Goal: Navigation & Orientation: Find specific page/section

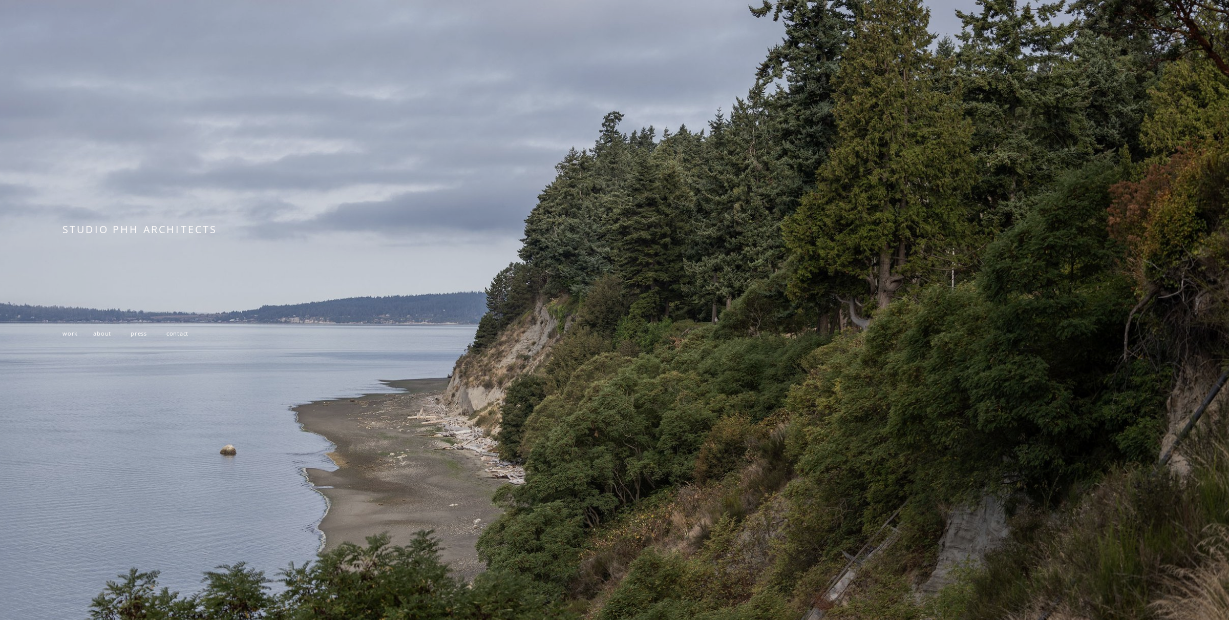
scroll to position [191, 0]
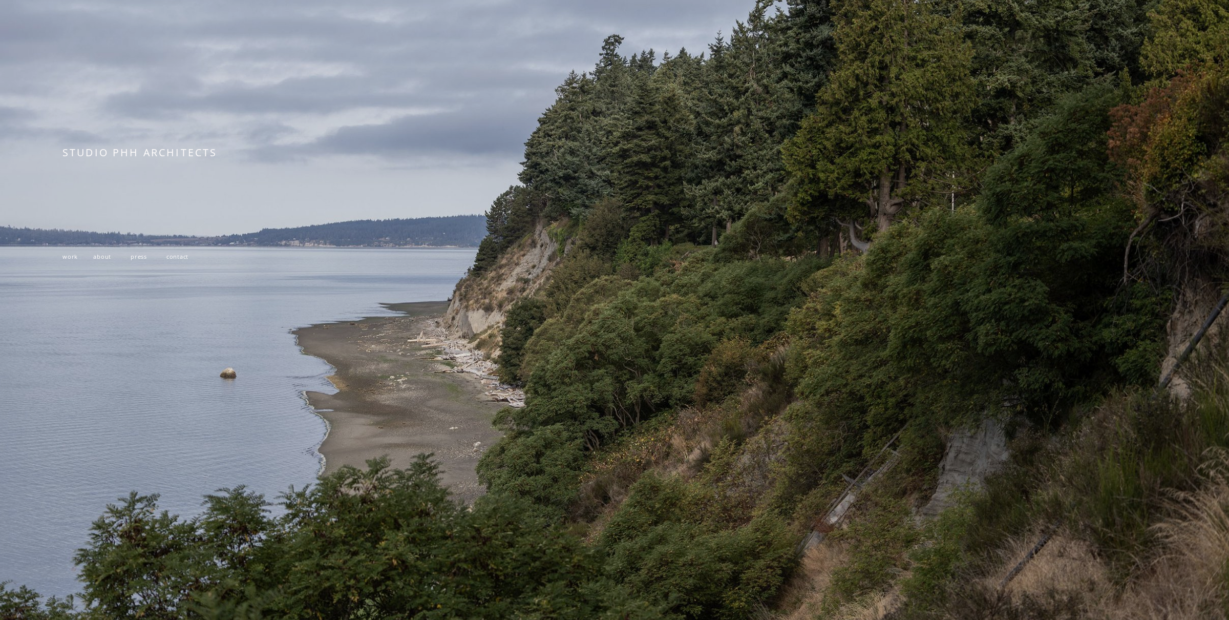
click at [68, 258] on span "work" at bounding box center [69, 256] width 15 height 8
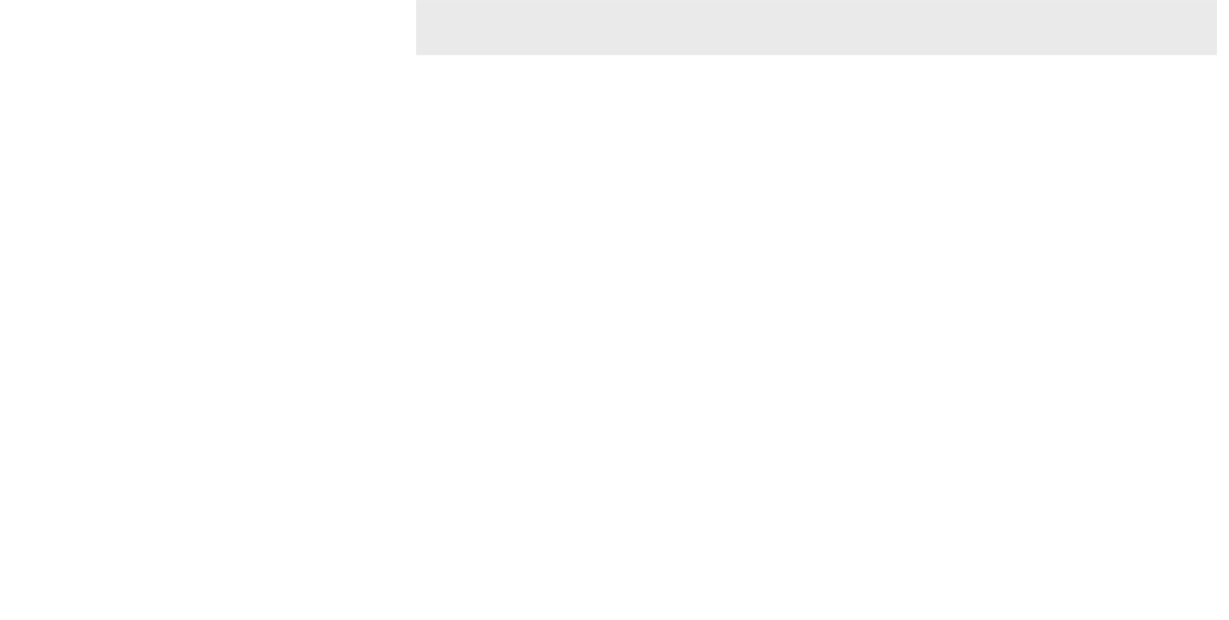
scroll to position [5159, 0]
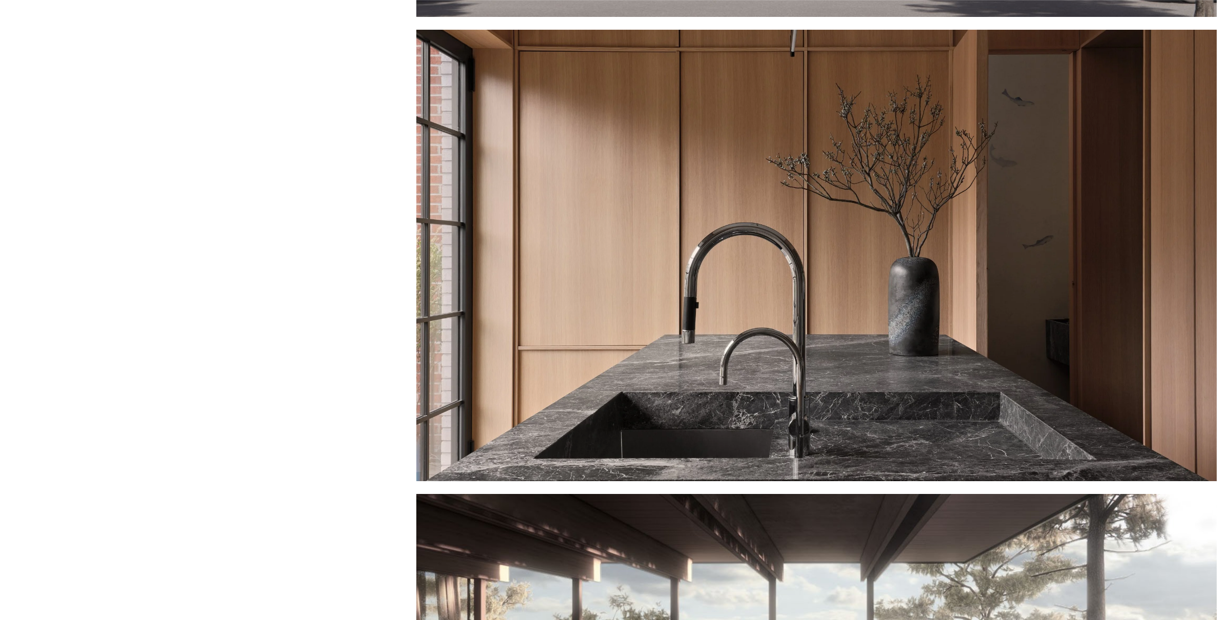
click at [604, 252] on div at bounding box center [816, 256] width 800 height 452
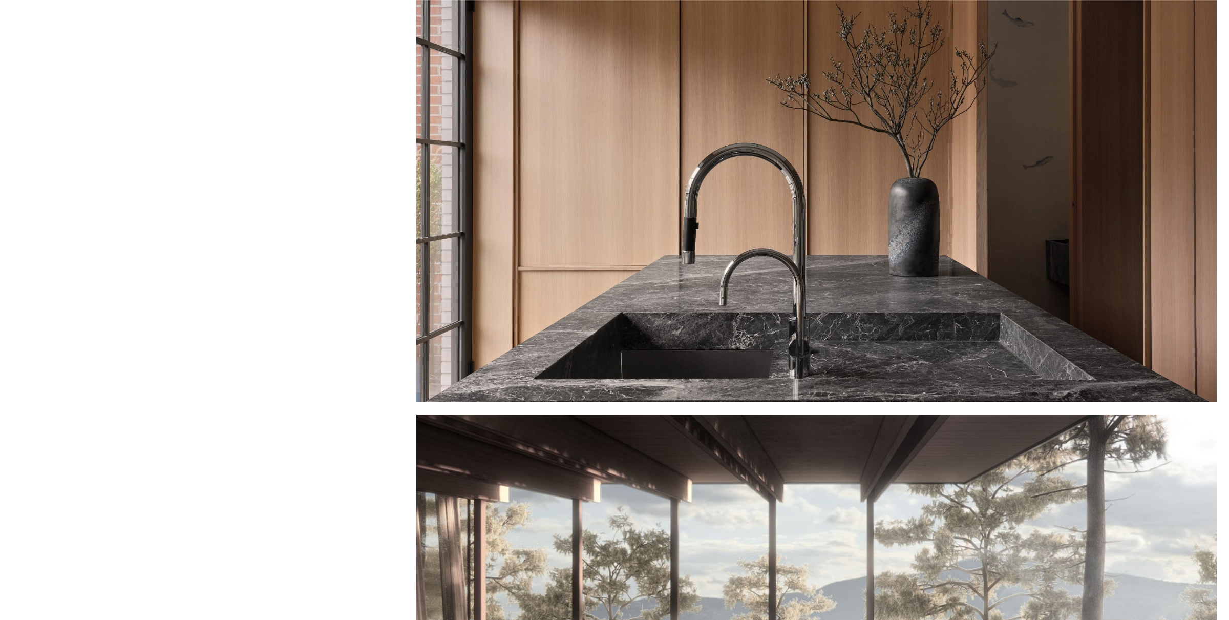
scroll to position [5234, 0]
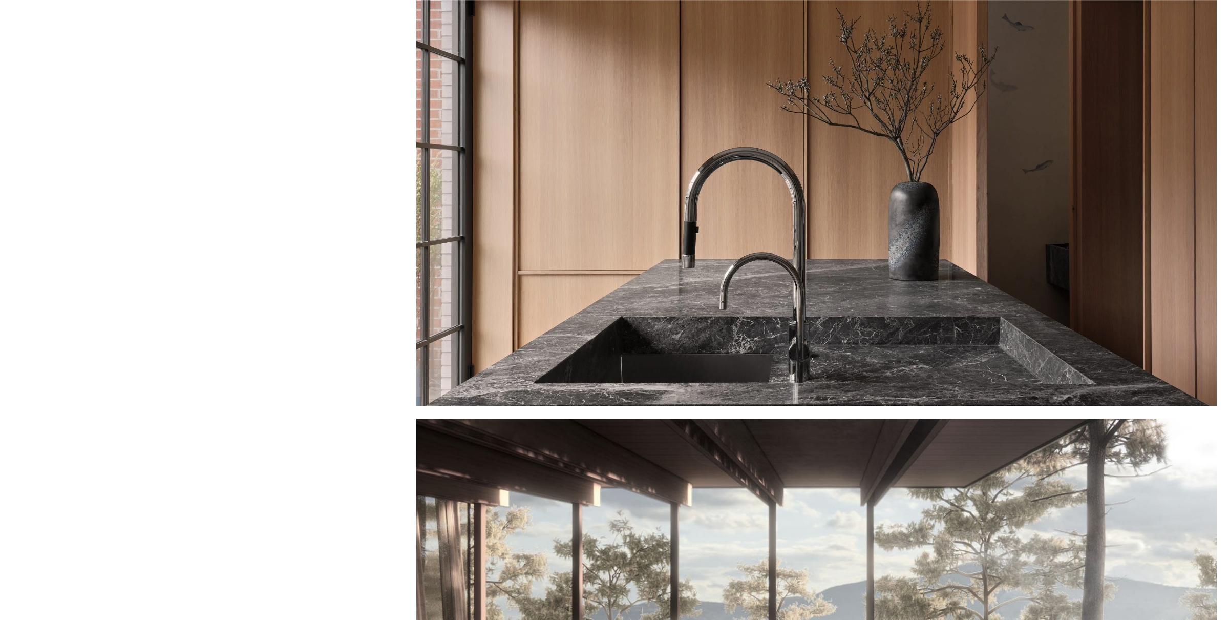
click at [671, 225] on div at bounding box center [816, 180] width 800 height 452
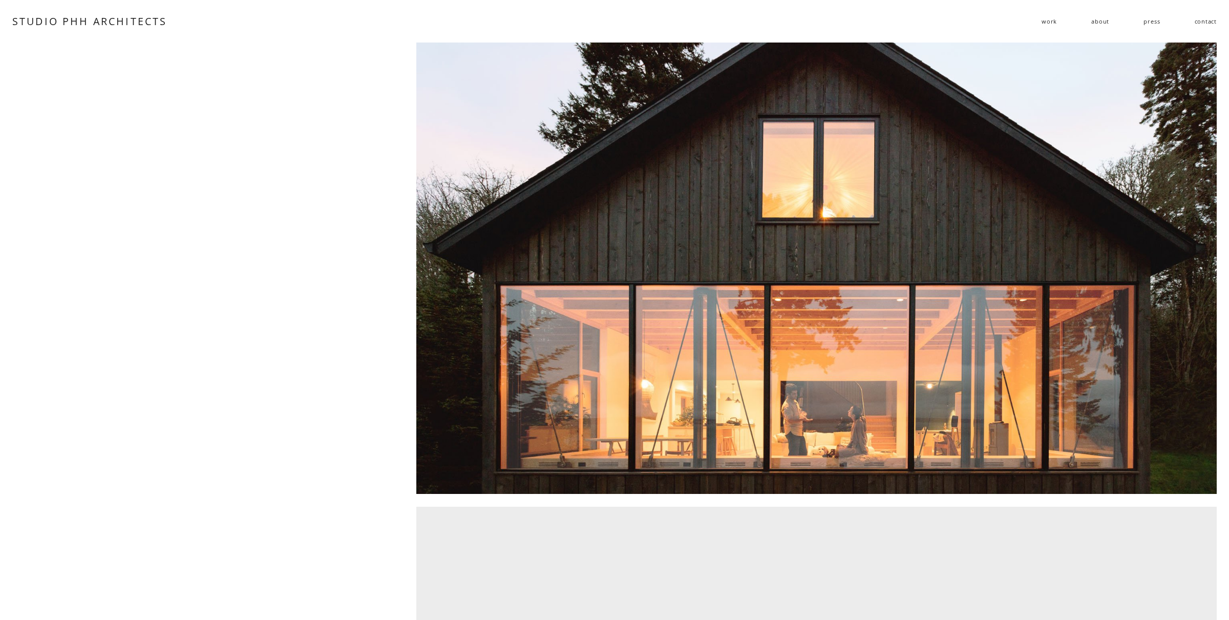
scroll to position [1839, 0]
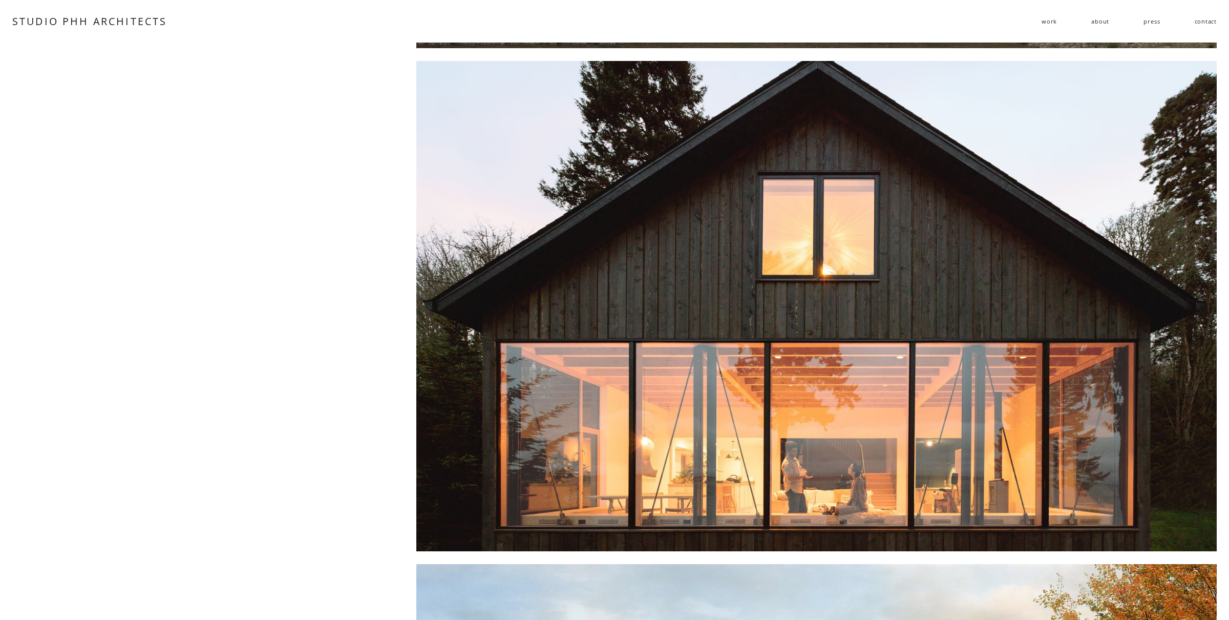
click at [731, 464] on div at bounding box center [816, 306] width 800 height 490
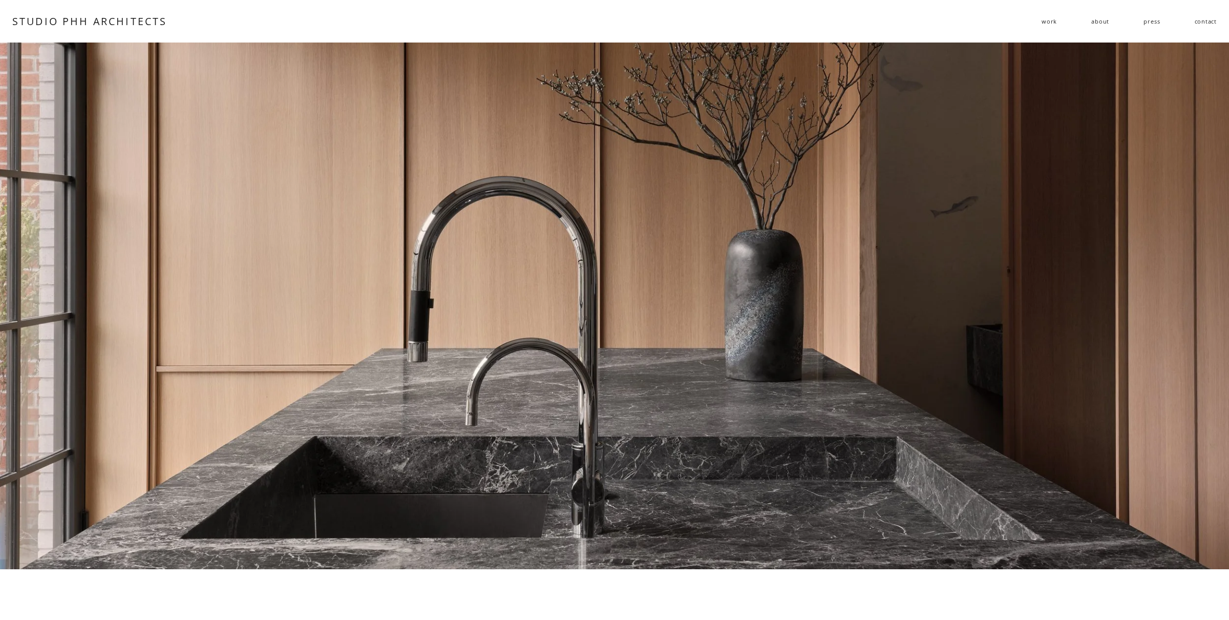
scroll to position [156, 0]
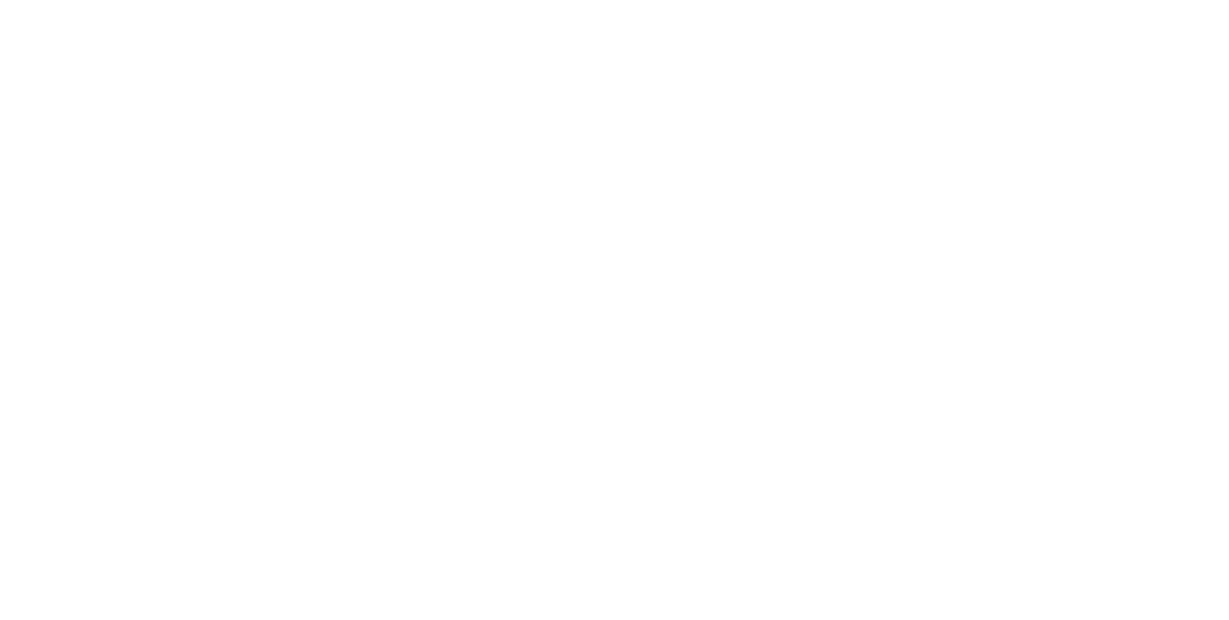
scroll to position [6519, 0]
